Goal: Entertainment & Leisure: Consume media (video, audio)

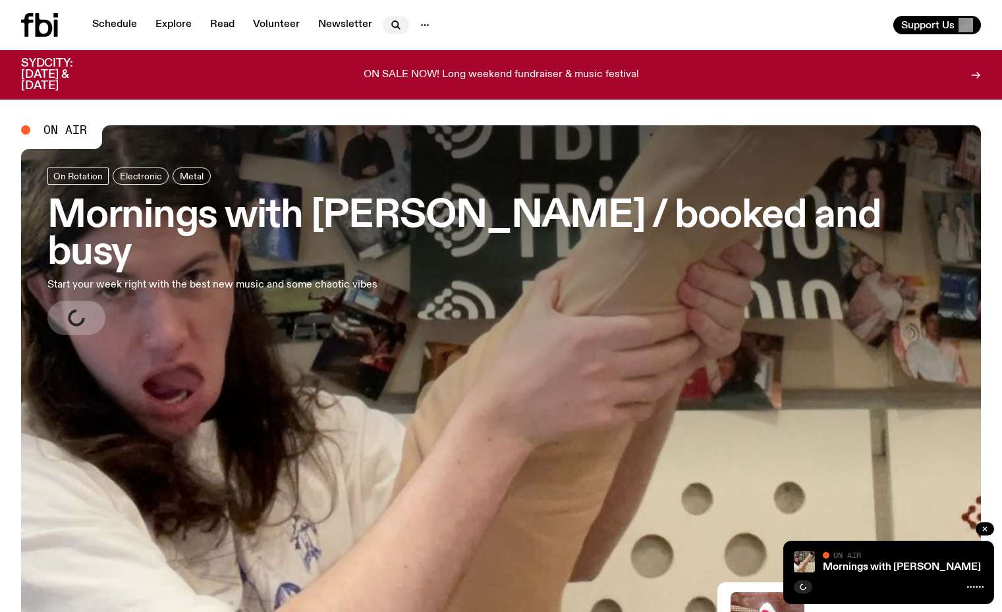
click at [390, 17] on button "button" at bounding box center [396, 25] width 26 height 18
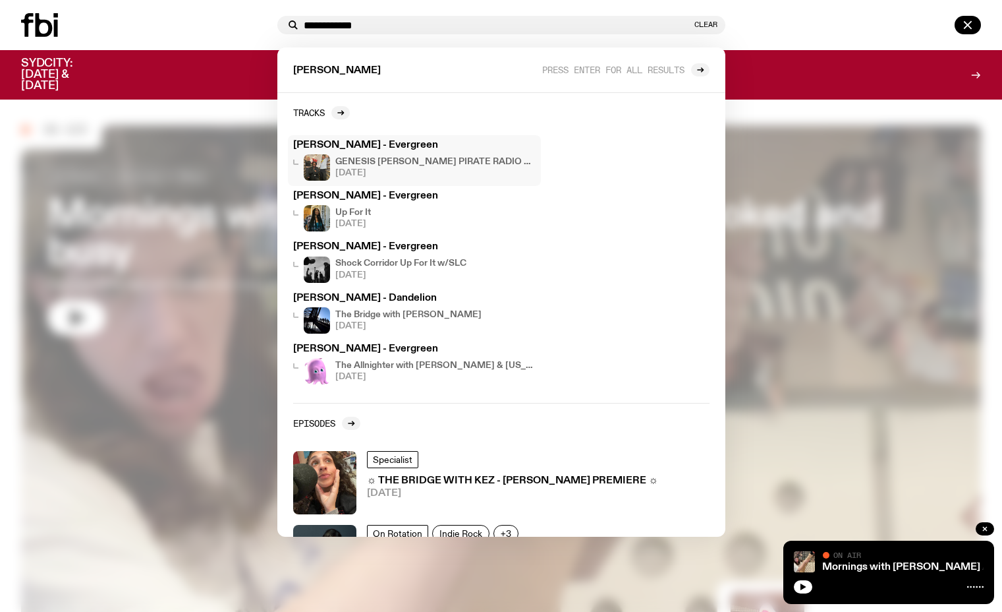
type input "**********"
click at [420, 152] on div "[PERSON_NAME] - Evergreen GENESIS [PERSON_NAME] PIRATE RADIO TAKEOVER [DATE]" at bounding box center [414, 160] width 243 height 40
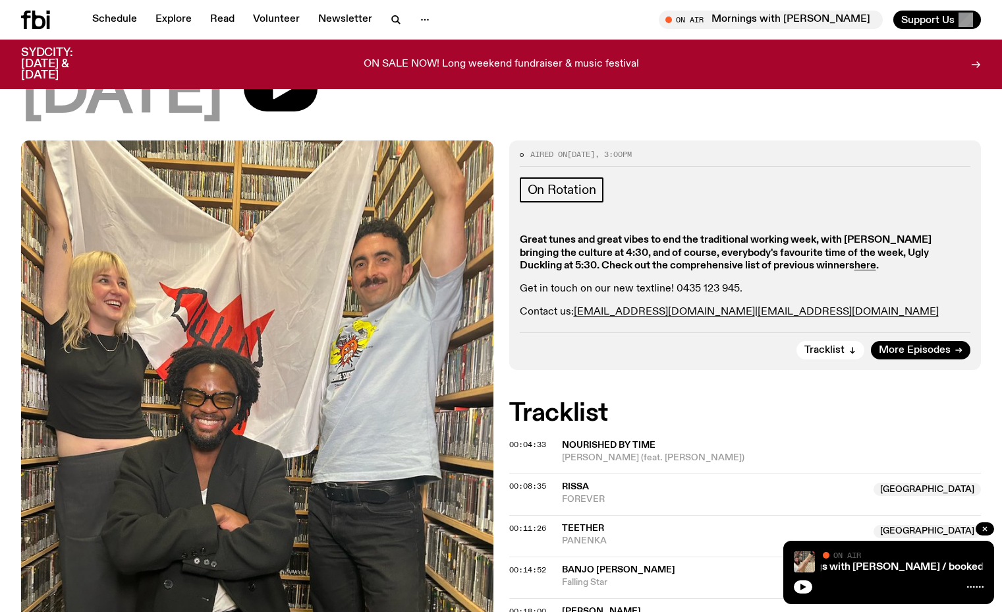
scroll to position [151, 0]
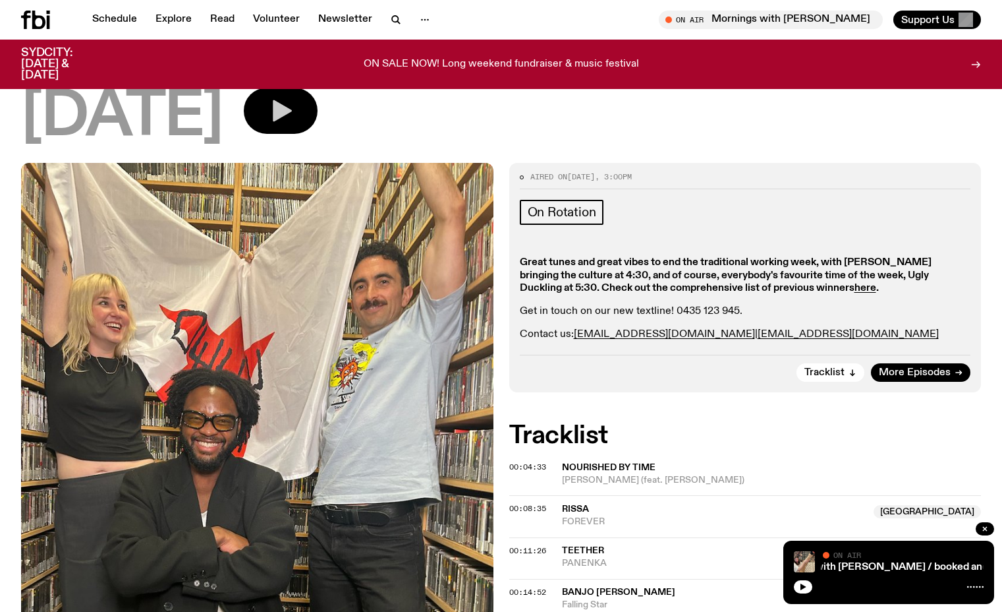
click at [292, 109] on icon "button" at bounding box center [282, 111] width 19 height 22
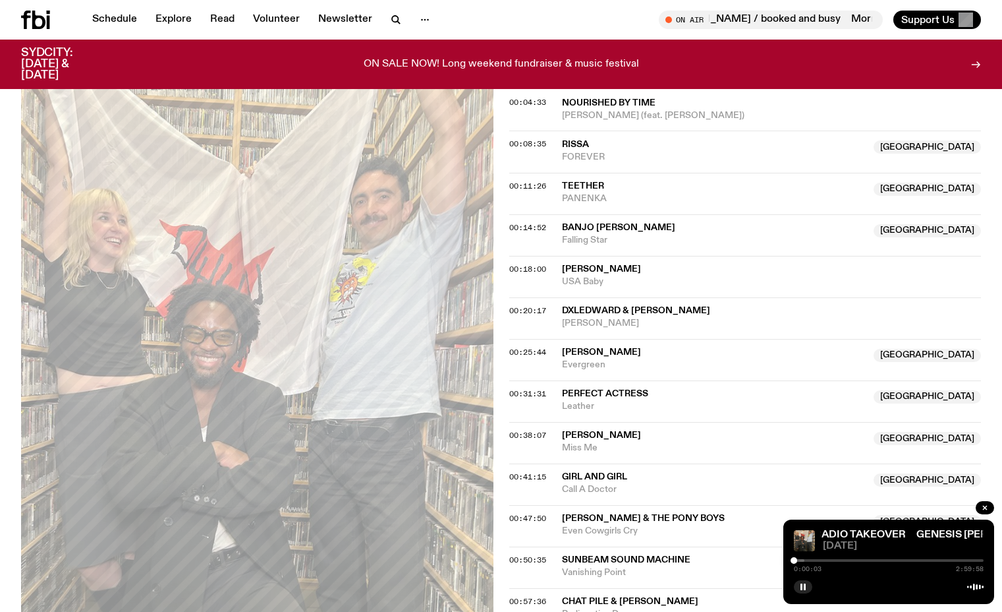
scroll to position [515, 0]
click at [831, 560] on div at bounding box center [889, 560] width 190 height 3
click at [822, 560] on div at bounding box center [736, 560] width 190 height 3
click at [819, 560] on div at bounding box center [727, 560] width 190 height 3
click at [828, 560] on div at bounding box center [759, 560] width 190 height 3
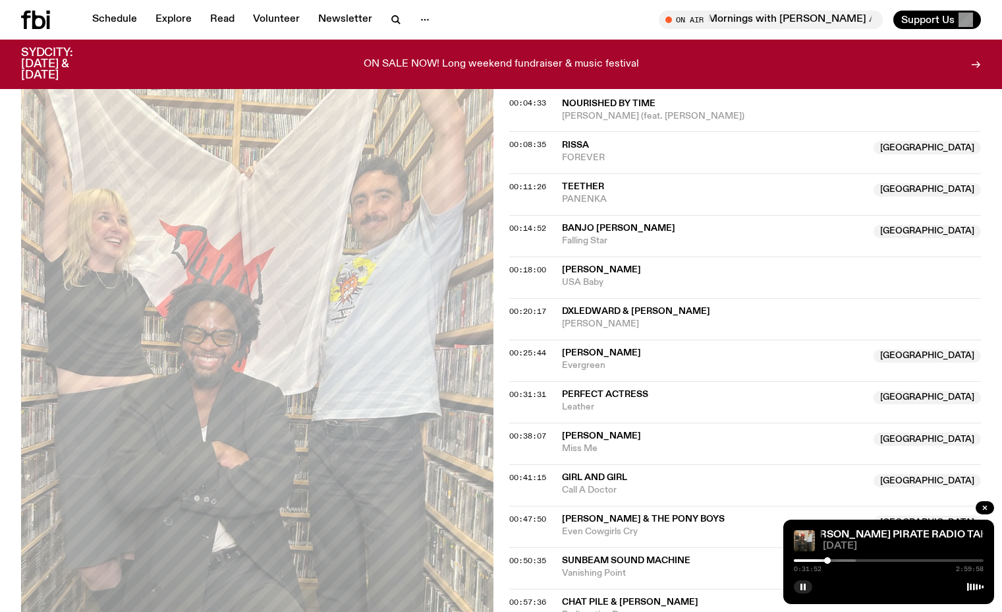
click at [837, 560] on div at bounding box center [761, 560] width 190 height 3
click at [848, 560] on div at bounding box center [769, 560] width 190 height 3
